Goal: Communication & Community: Answer question/provide support

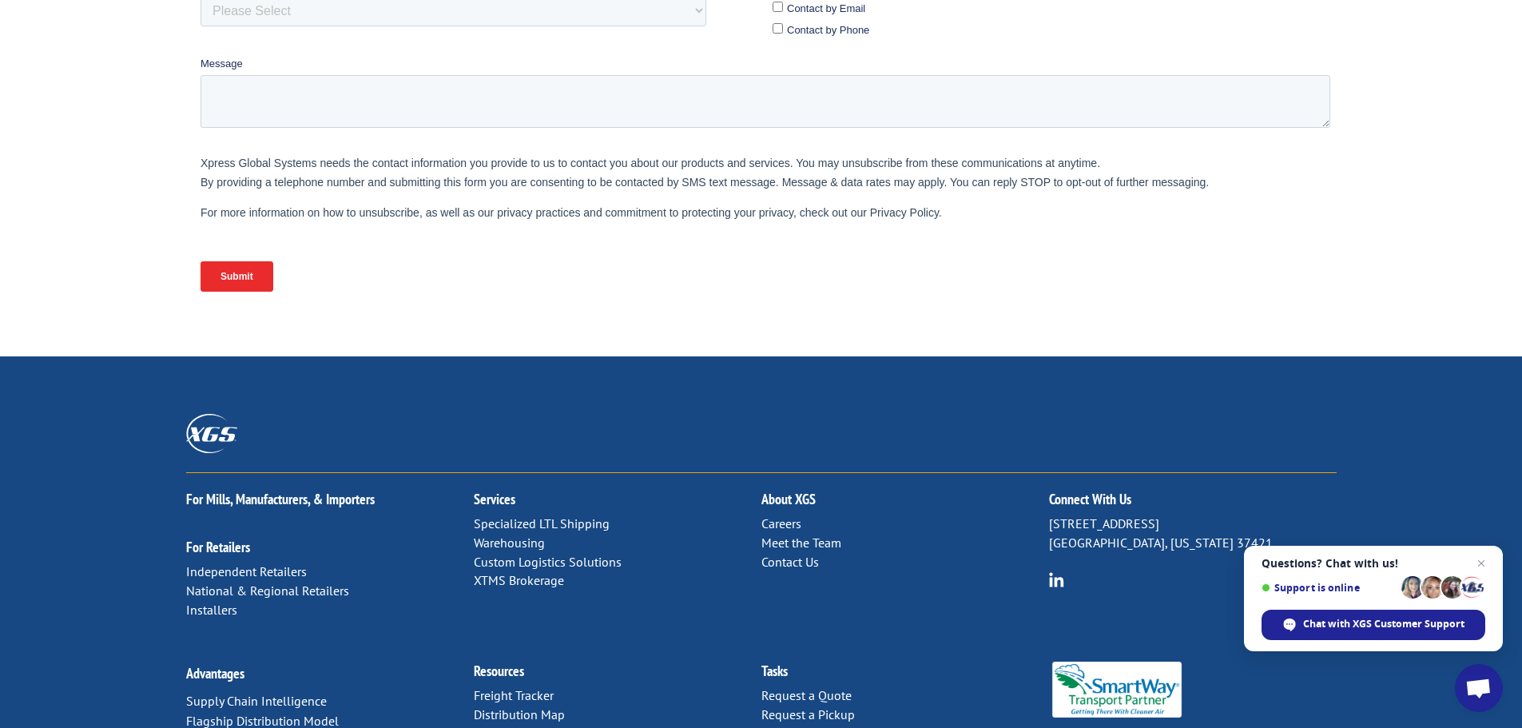
scroll to position [656, 0]
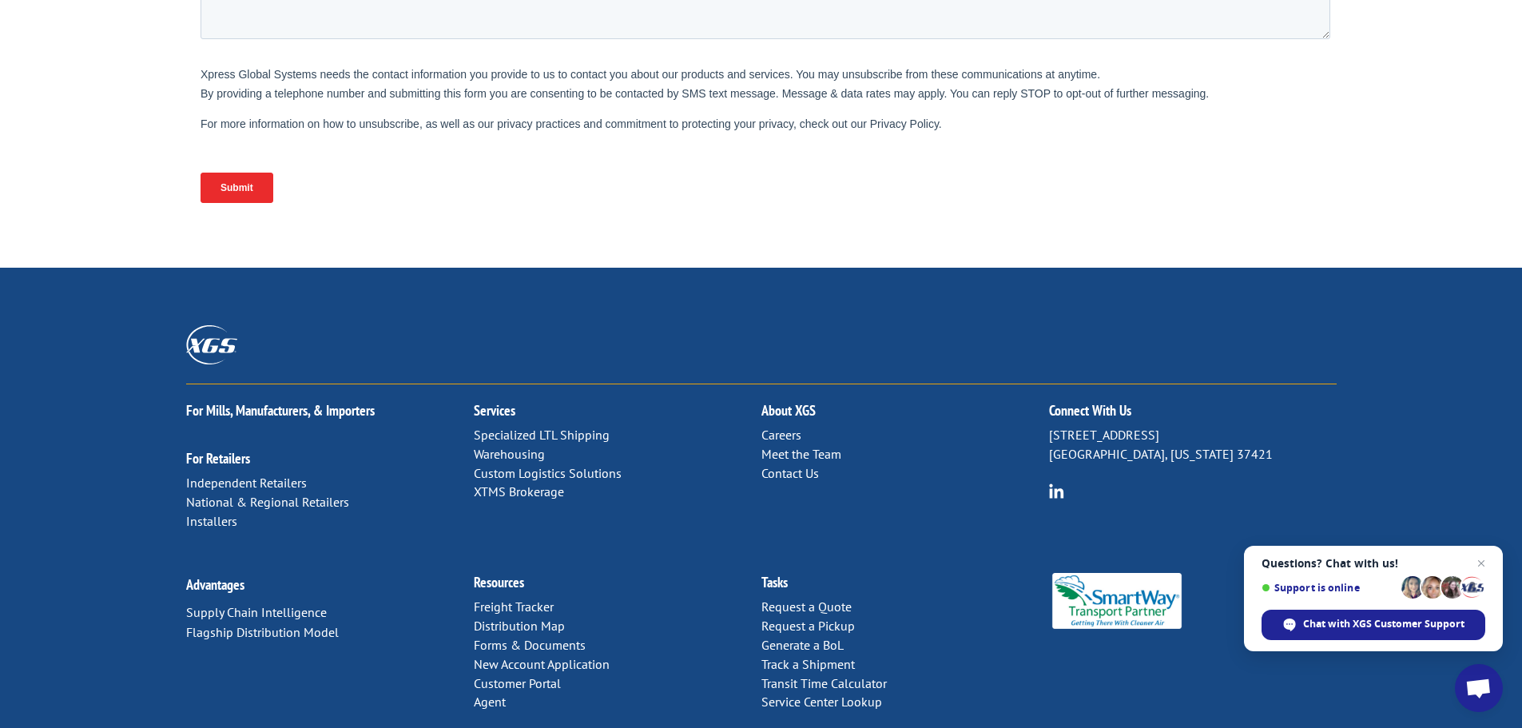
click at [808, 465] on link "Contact Us" at bounding box center [791, 473] width 58 height 16
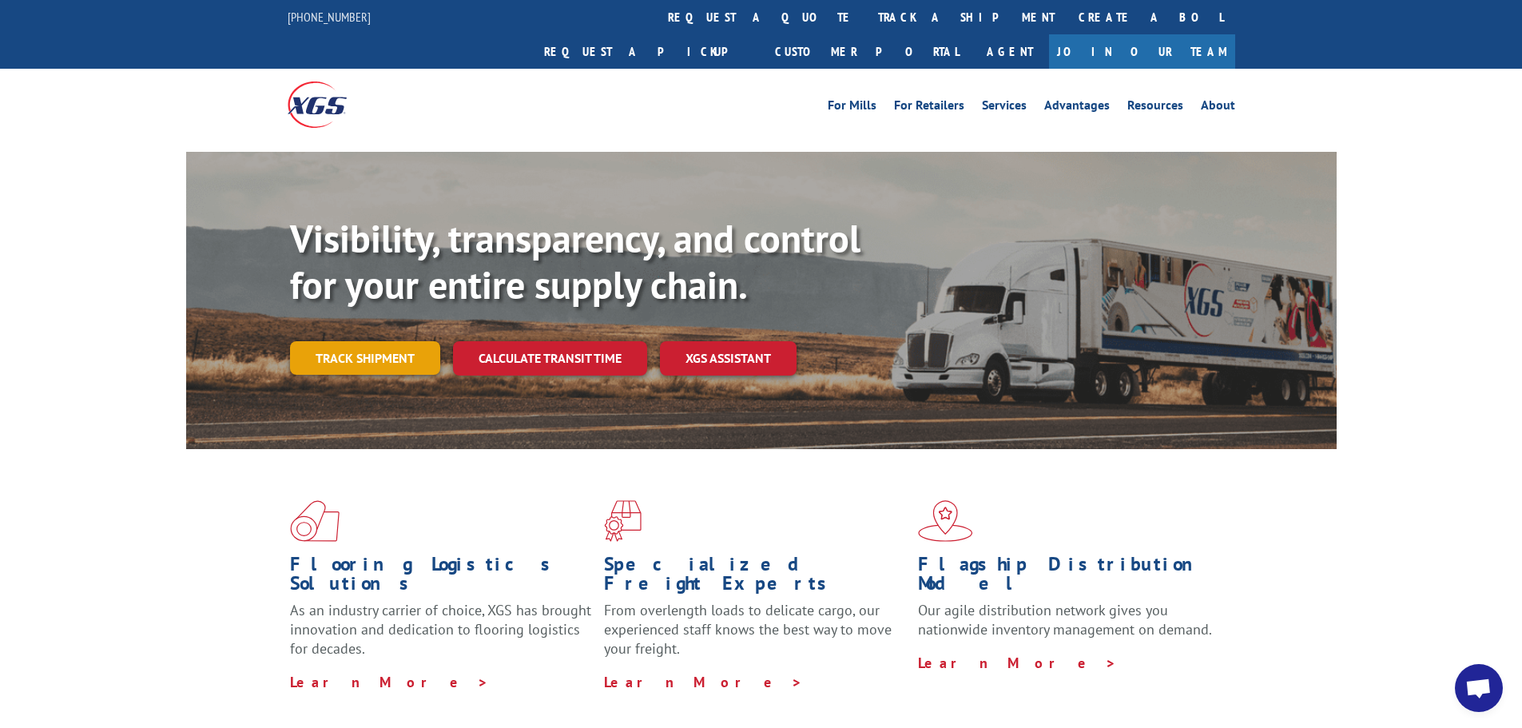
click at [364, 341] on link "Track shipment" at bounding box center [365, 358] width 150 height 34
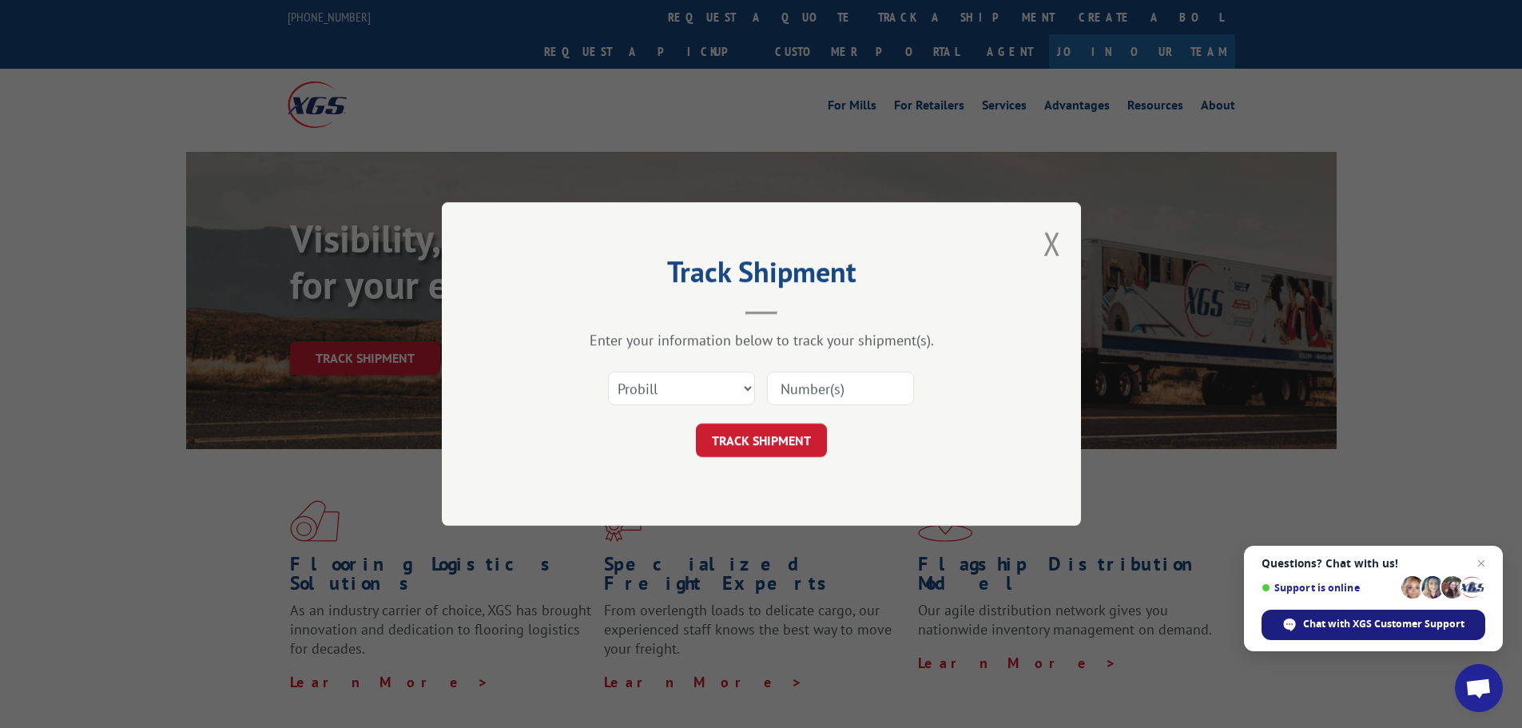
click at [1322, 619] on span "Chat with XGS Customer Support" at bounding box center [1383, 624] width 161 height 14
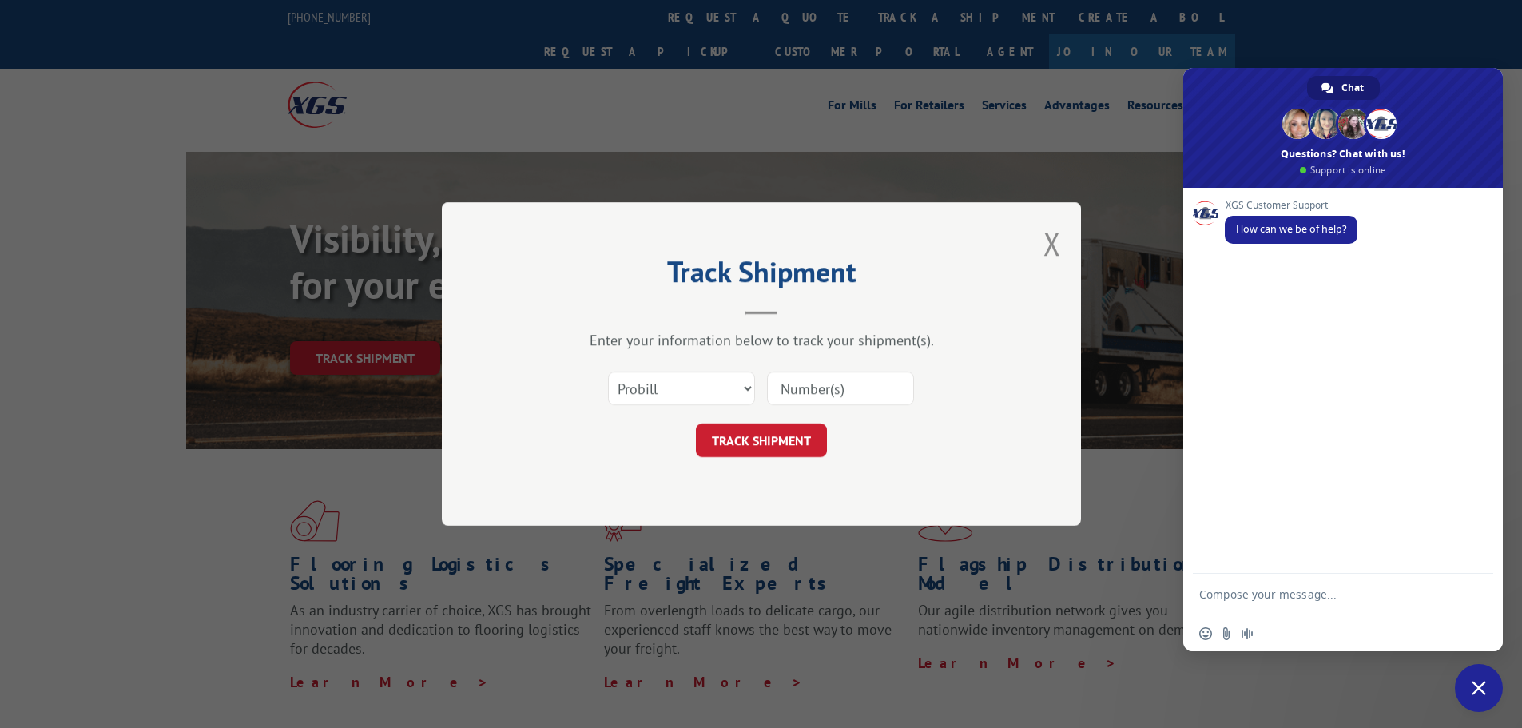
click at [1215, 598] on textarea "Compose your message..." at bounding box center [1326, 601] width 253 height 29
type textarea "G"
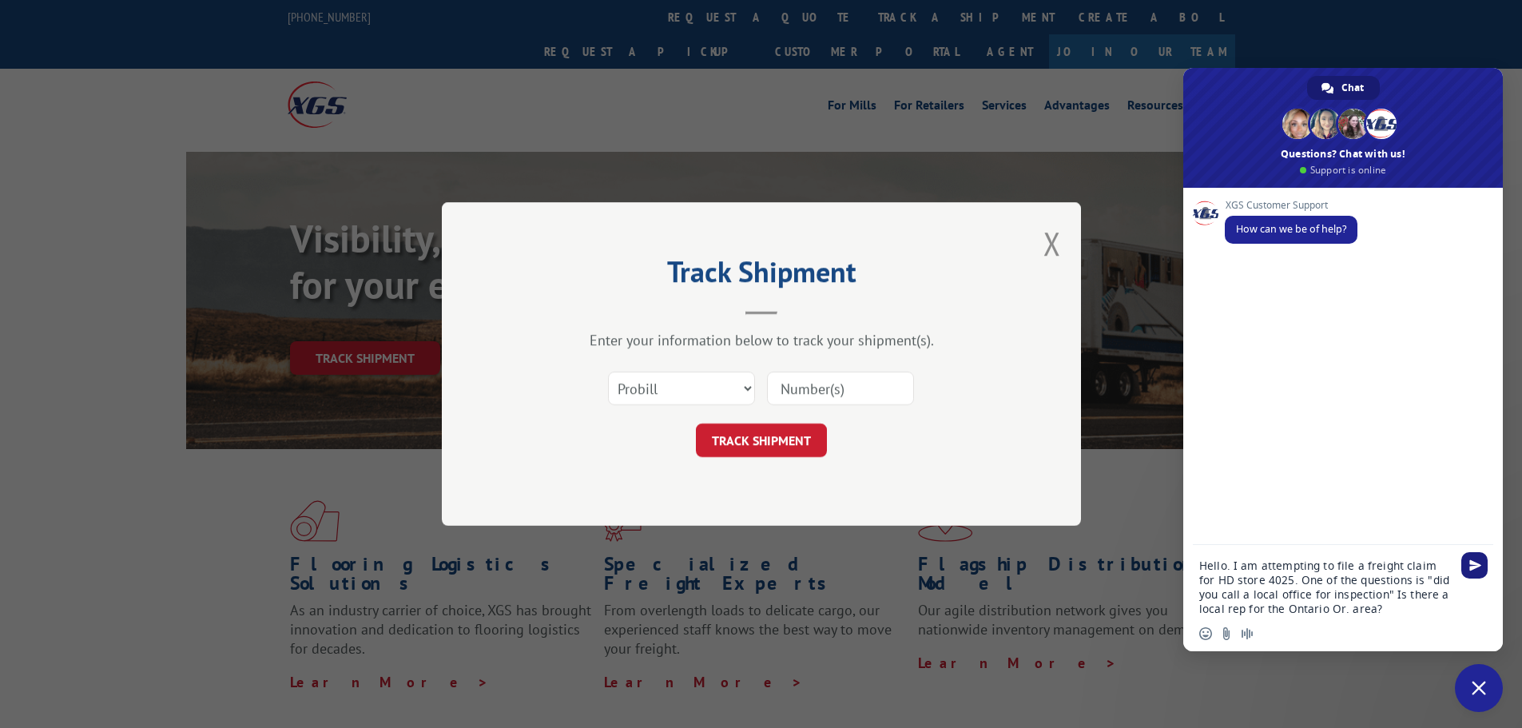
type textarea "Hello. I am attempting to file a freight claim for HD store 4025. One of the qu…"
click at [1472, 575] on span "Send" at bounding box center [1475, 565] width 26 height 26
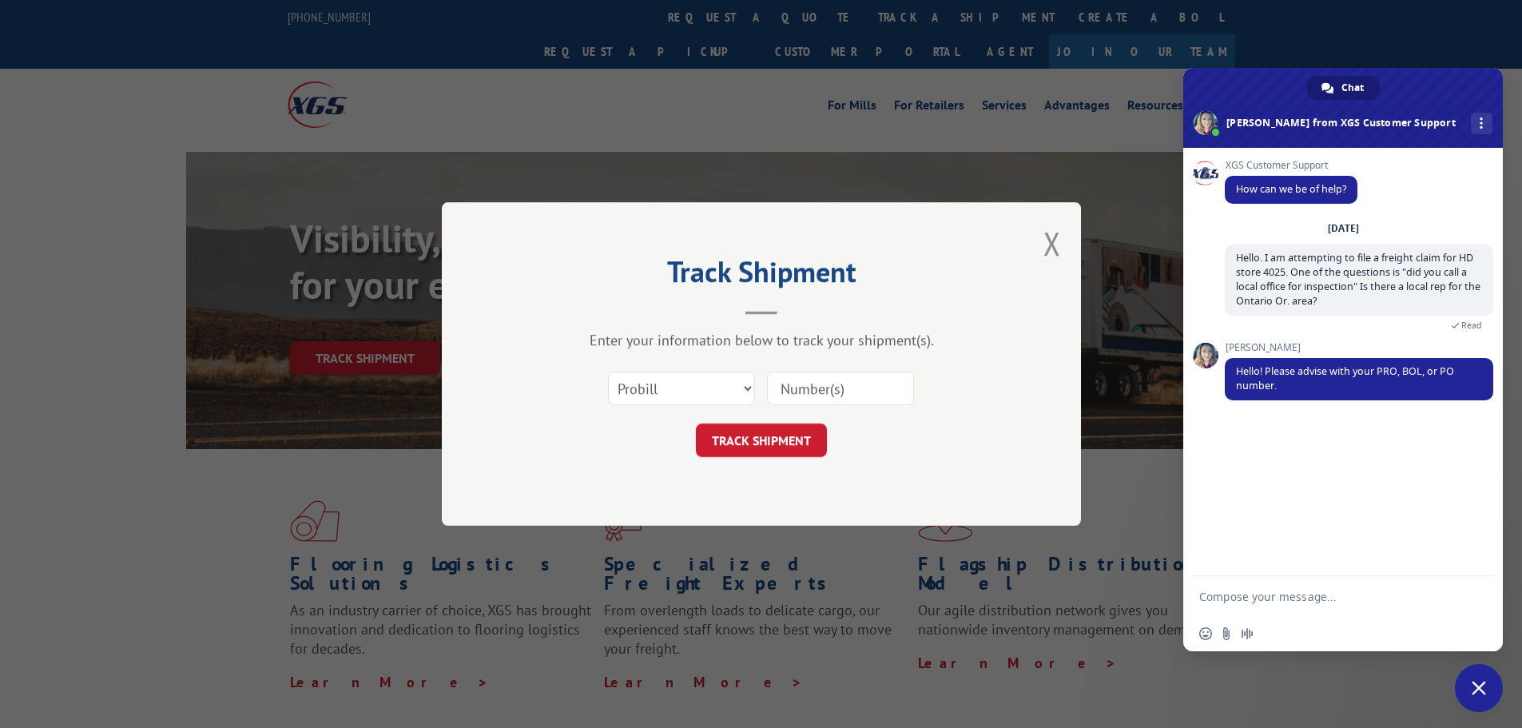
click at [1236, 585] on form at bounding box center [1326, 597] width 253 height 43
click at [1212, 602] on textarea "Compose your message..." at bounding box center [1326, 597] width 253 height 14
type textarea "BOL #7010176 PRO#17230953 PO#25547912"
click at [1481, 602] on span "Send" at bounding box center [1476, 597] width 12 height 12
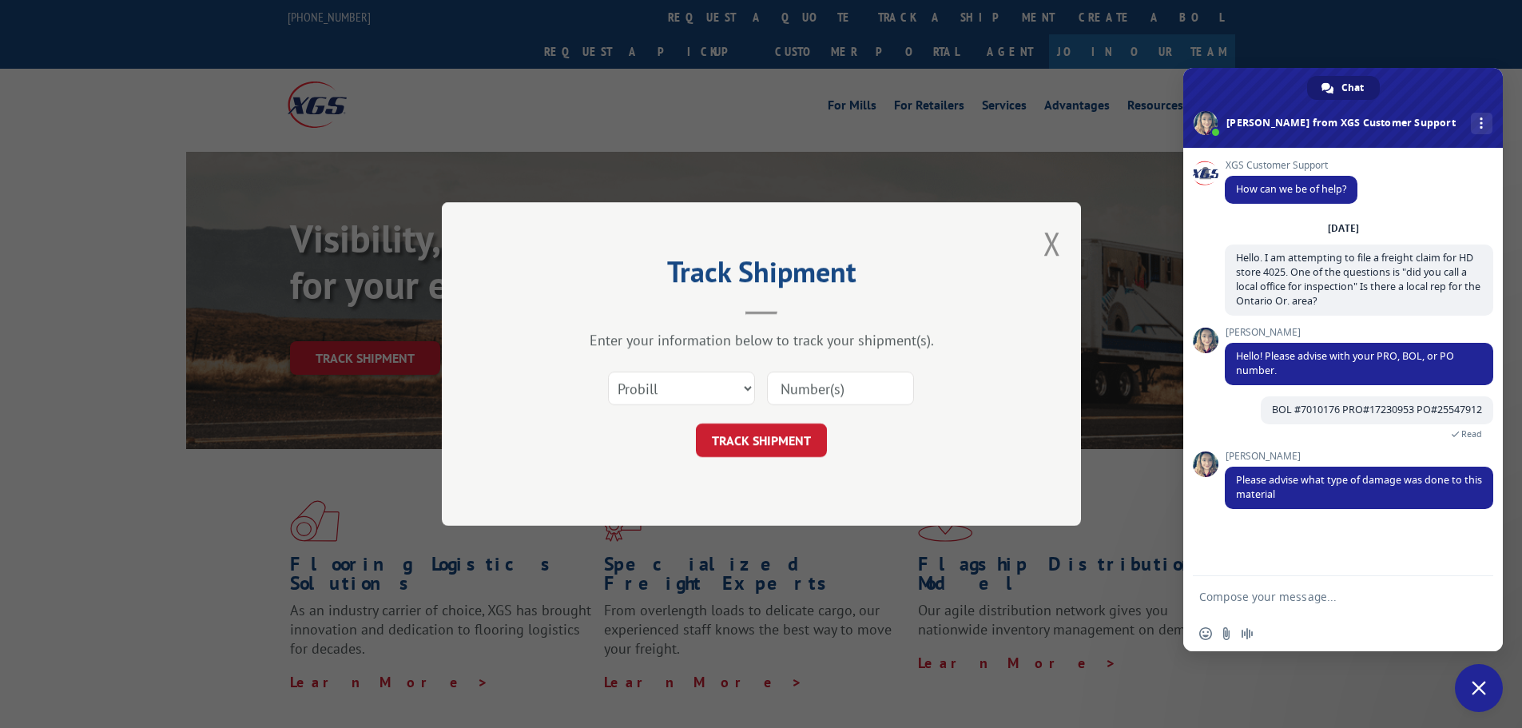
click at [1320, 595] on textarea "Compose your message..." at bounding box center [1326, 597] width 253 height 14
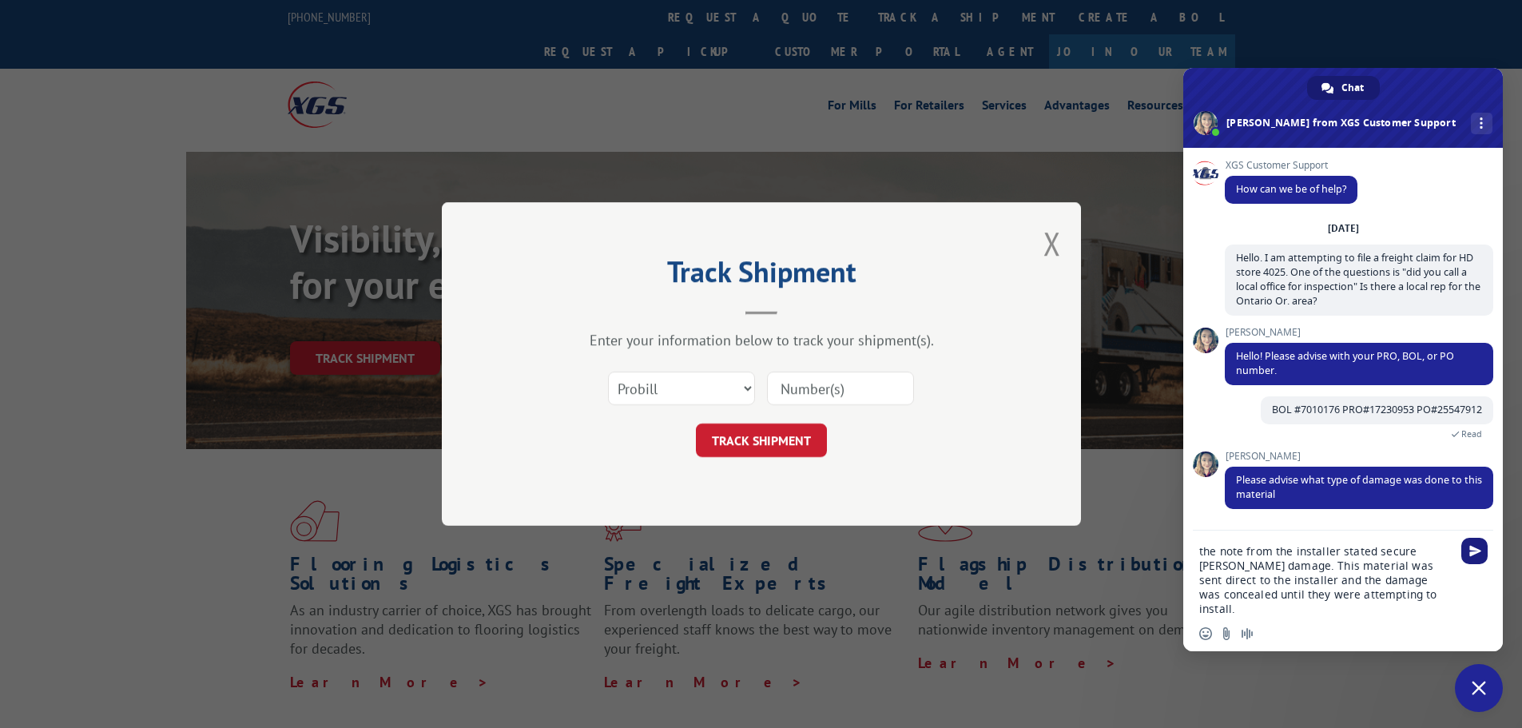
type textarea "the note from the installer stated secure stringer damage. This material was se…"
click at [1467, 551] on span "Send" at bounding box center [1475, 551] width 26 height 26
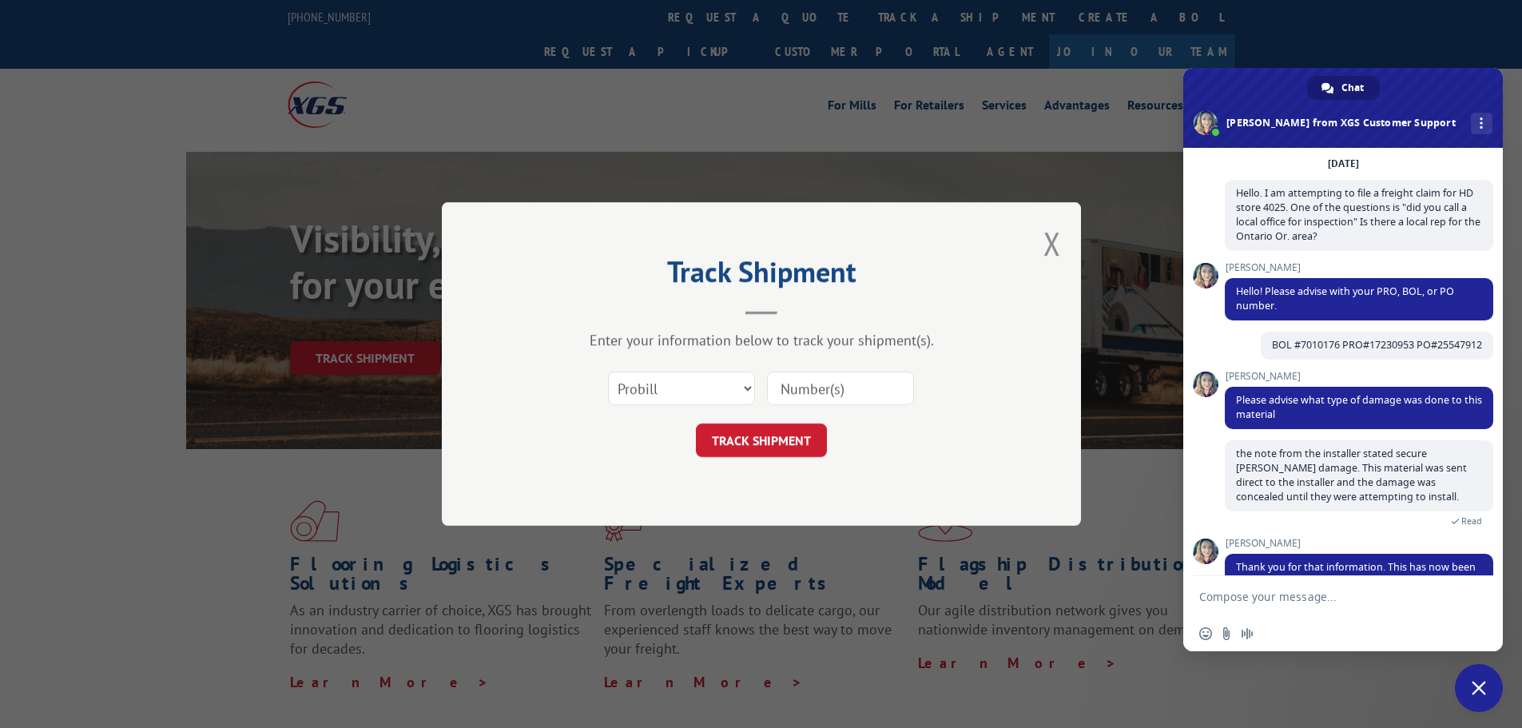
scroll to position [161, 0]
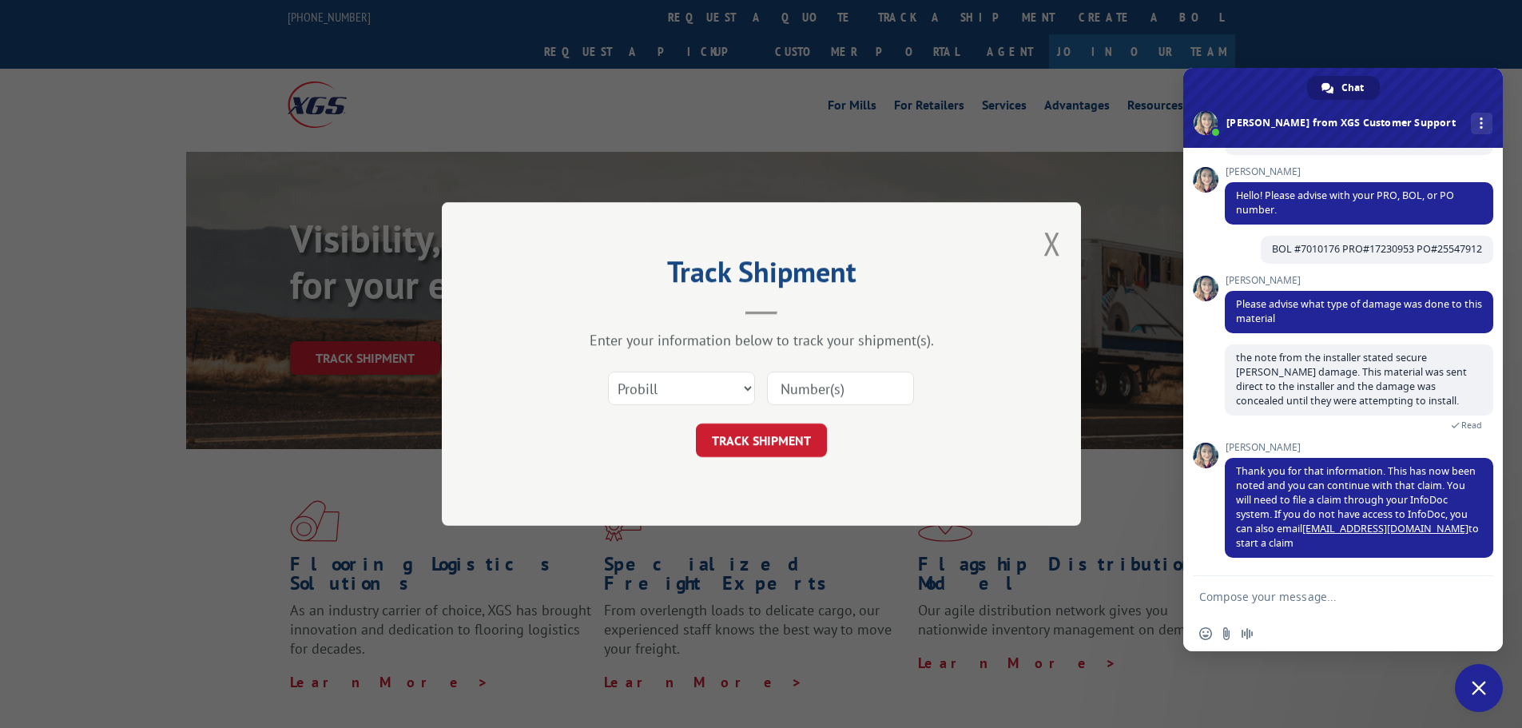
click at [1244, 596] on textarea "Compose your message..." at bounding box center [1326, 597] width 253 height 14
type textarea "i"
type textarea "I can list you as the contact?"
click at [1479, 598] on span "Send" at bounding box center [1476, 597] width 12 height 12
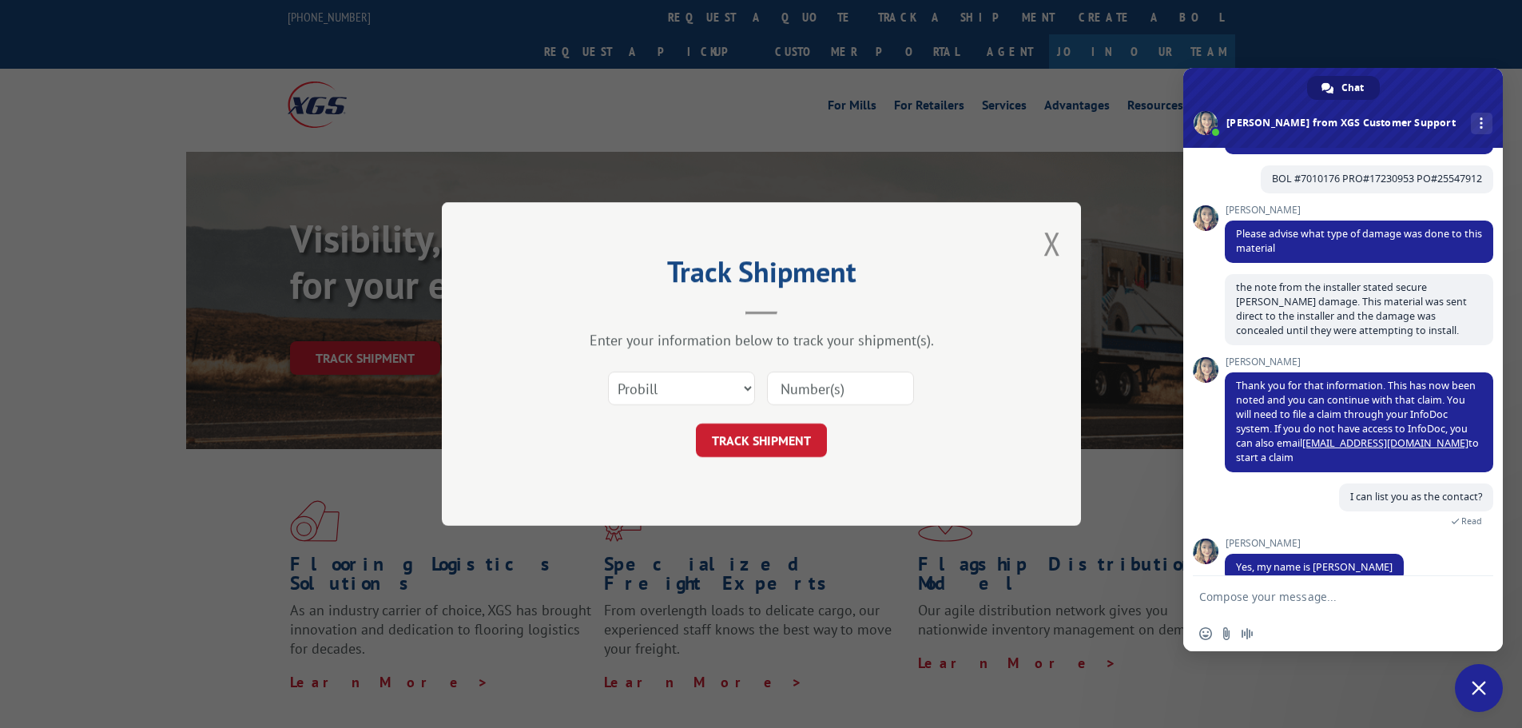
scroll to position [255, 0]
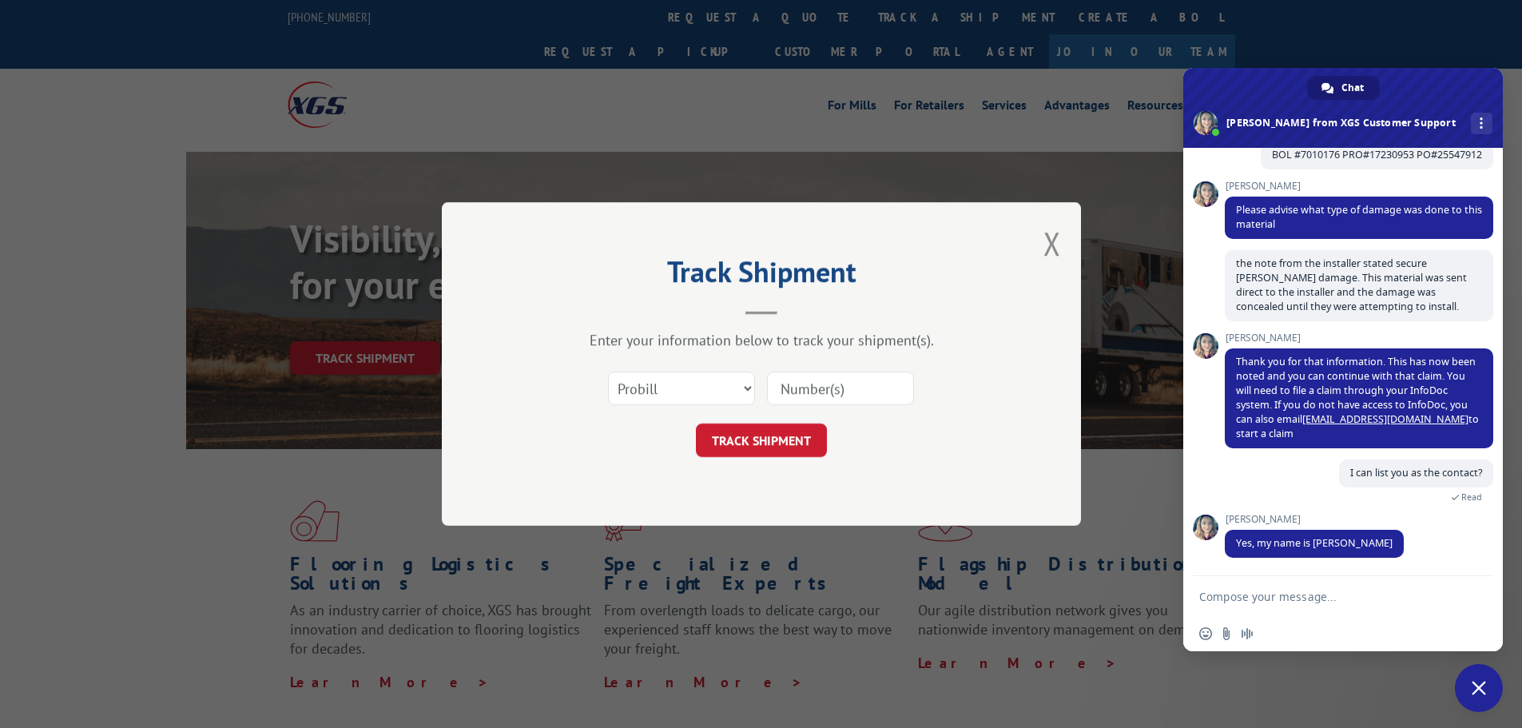
click at [1224, 596] on textarea "Compose your message..." at bounding box center [1326, 597] width 253 height 14
type textarea "Thank you Megan. Always appreciate on this side of things. Have an awesome rest…"
click at [1479, 577] on span "Send" at bounding box center [1476, 580] width 12 height 12
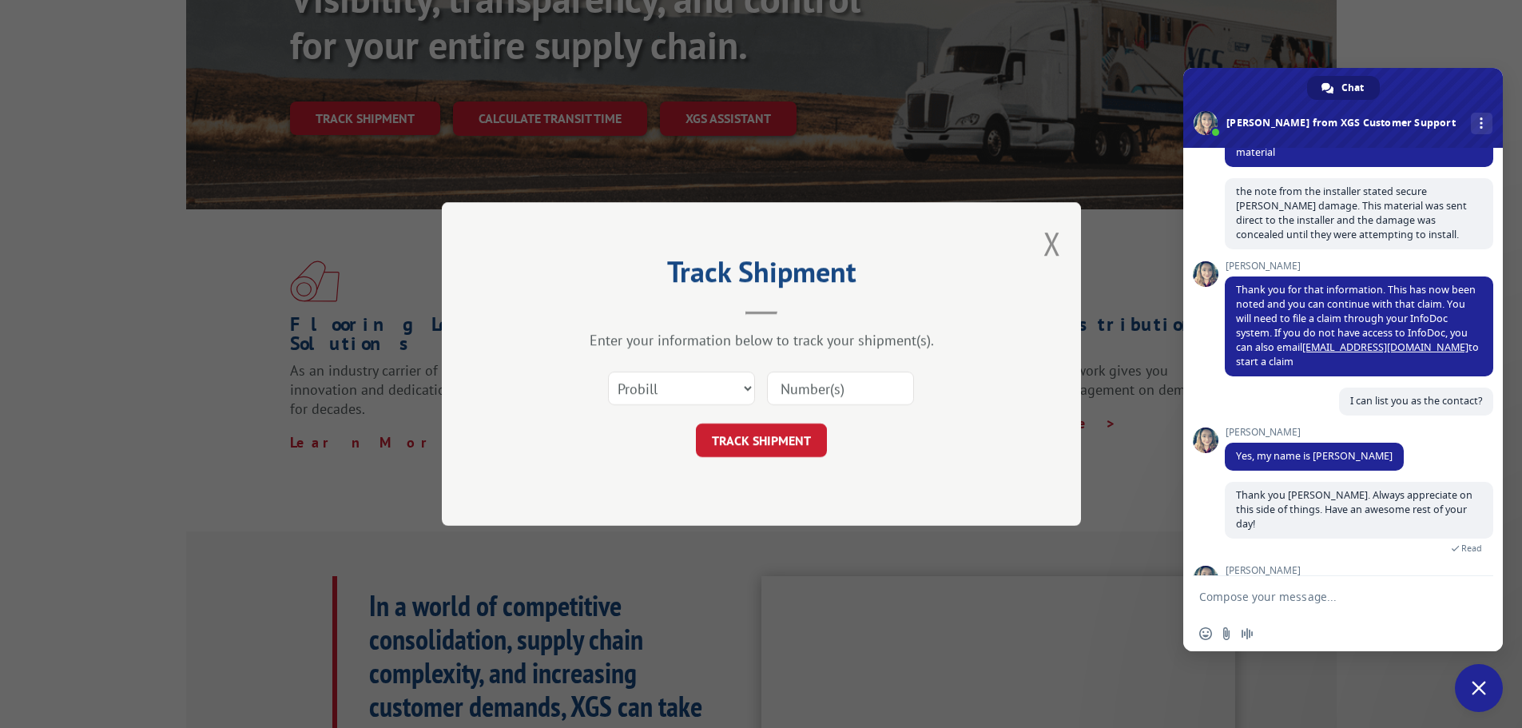
scroll to position [436, 0]
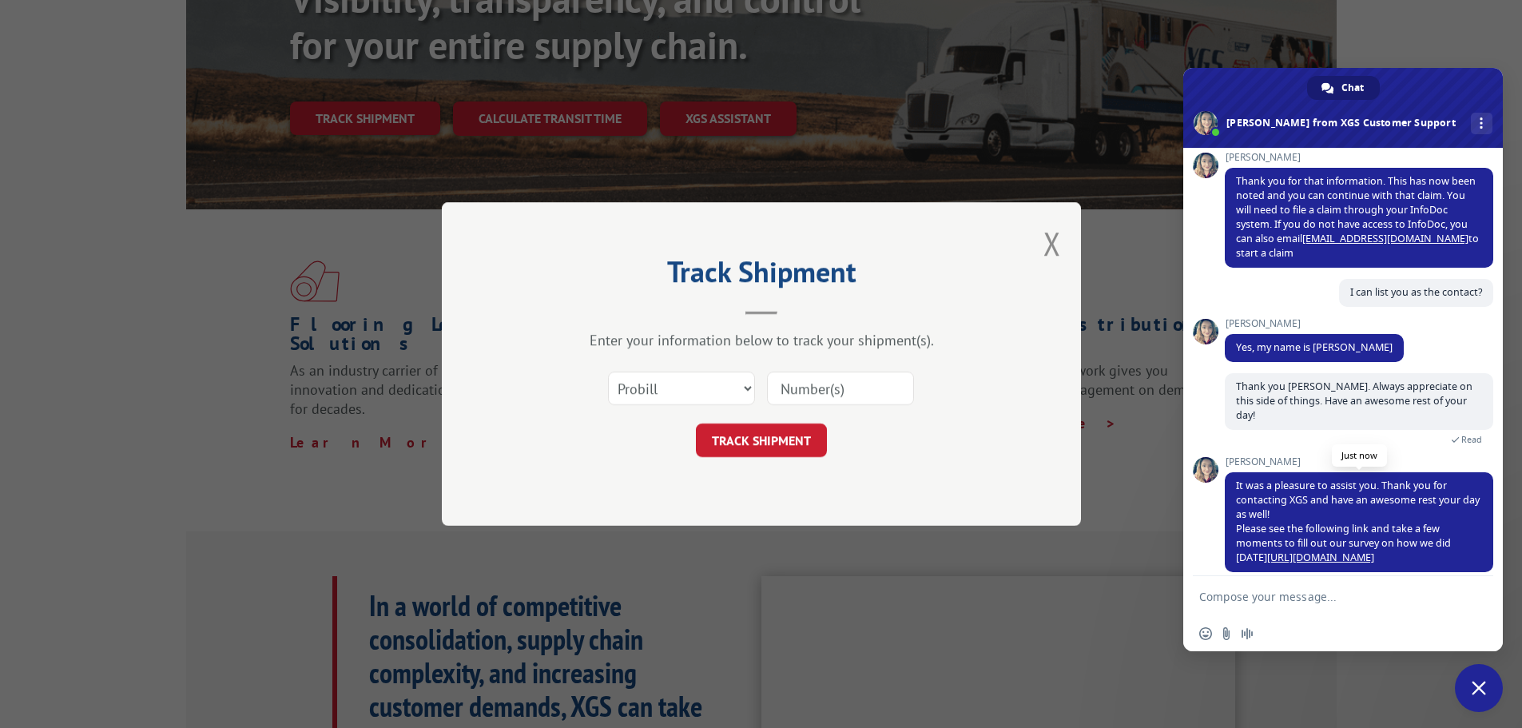
click at [1284, 551] on link "https://www.xgsi.com/survey" at bounding box center [1321, 558] width 107 height 14
